Goal: Transaction & Acquisition: Purchase product/service

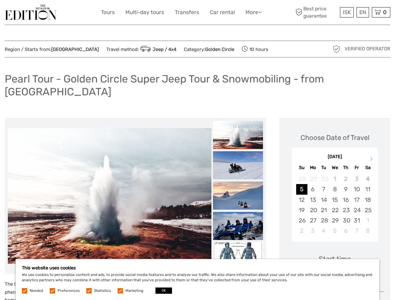
click at [253, 12] on link "More" at bounding box center [254, 12] width 16 height 9
click at [261, 12] on icon at bounding box center [259, 11] width 3 height 5
click at [347, 12] on span "ISK" at bounding box center [347, 12] width 8 height 6
click at [363, 12] on div "EN English Español Deutsch" at bounding box center [363, 12] width 13 height 10
click at [381, 12] on div "0 Items Total 0 ISK Checkout The shopping cart is empty." at bounding box center [381, 12] width 18 height 10
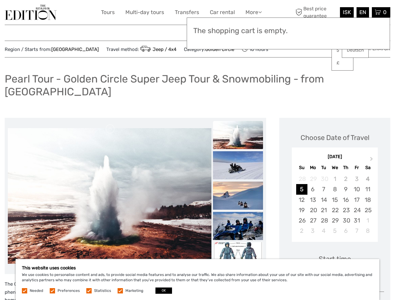
click at [109, 184] on img at bounding box center [110, 196] width 204 height 136
click at [110, 124] on link at bounding box center [110, 129] width 10 height 10
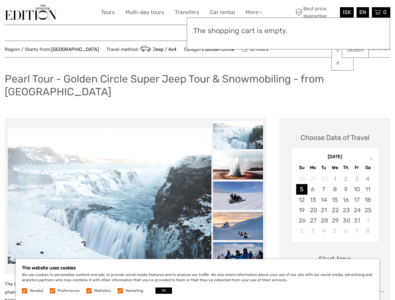
click at [110, 258] on link at bounding box center [110, 263] width 10 height 10
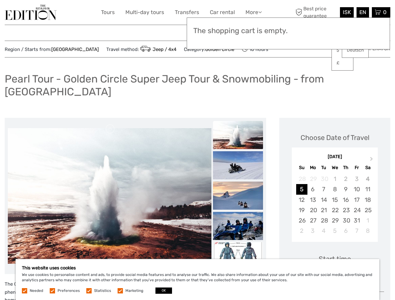
click at [238, 35] on h3 "The shopping cart is empty." at bounding box center [288, 31] width 190 height 9
click at [238, 34] on h3 "The shopping cart is empty." at bounding box center [288, 31] width 190 height 9
